Goal: Task Accomplishment & Management: Manage account settings

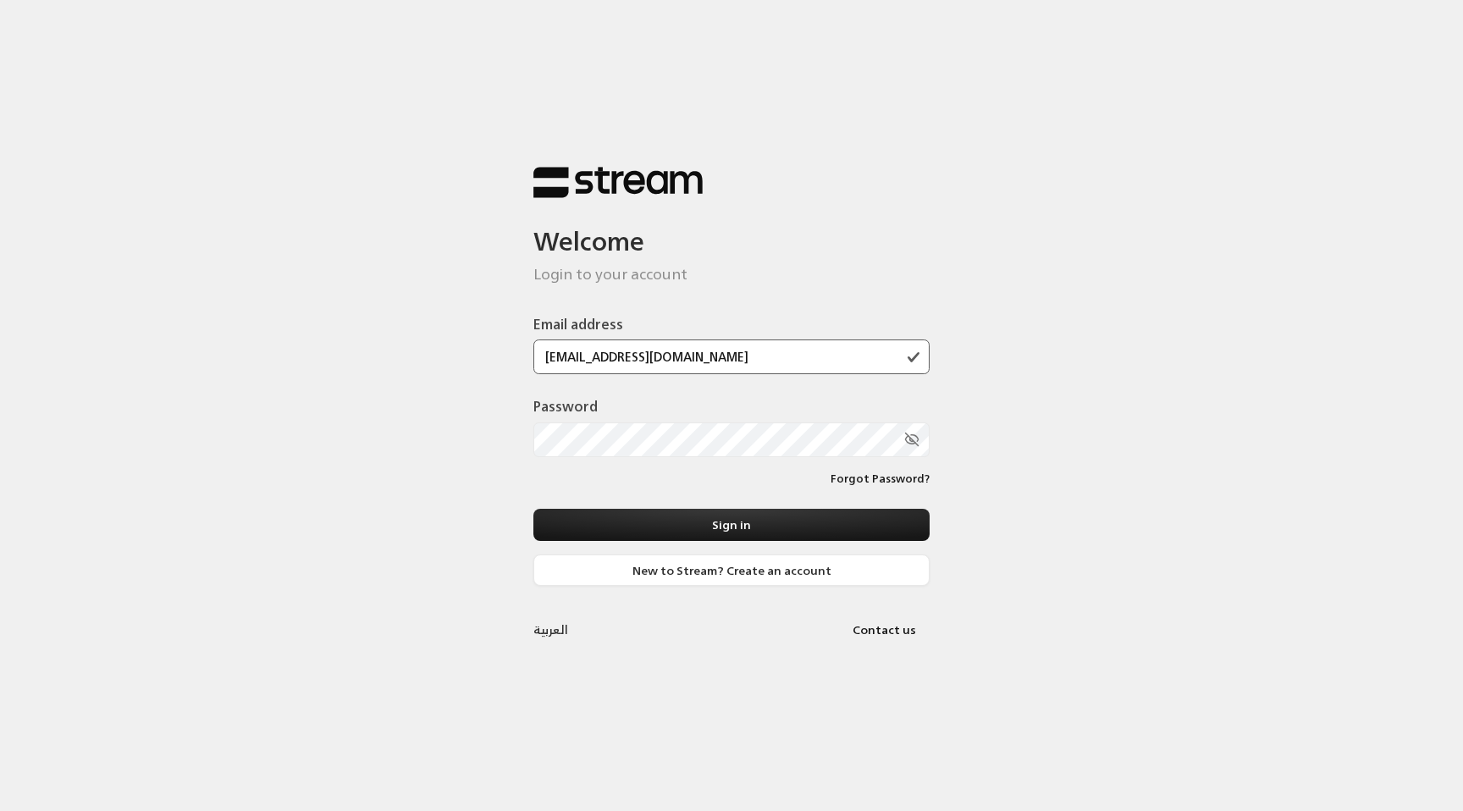
type input "[EMAIL_ADDRESS][DOMAIN_NAME]"
click at [533, 509] on button "Sign in" at bounding box center [731, 524] width 396 height 31
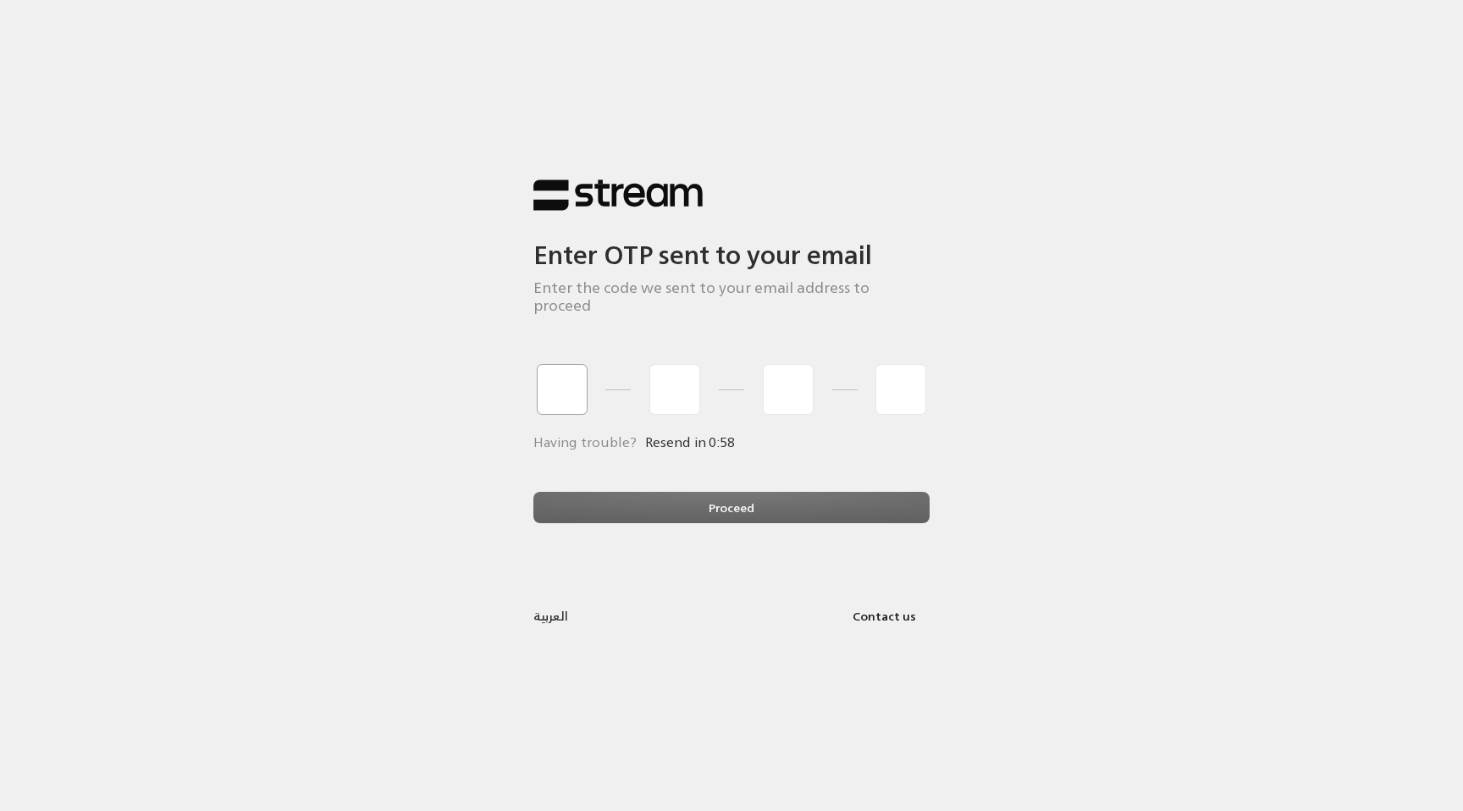
type input "1"
type input "2"
type input "3"
type input "4"
